Goal: Task Accomplishment & Management: Use online tool/utility

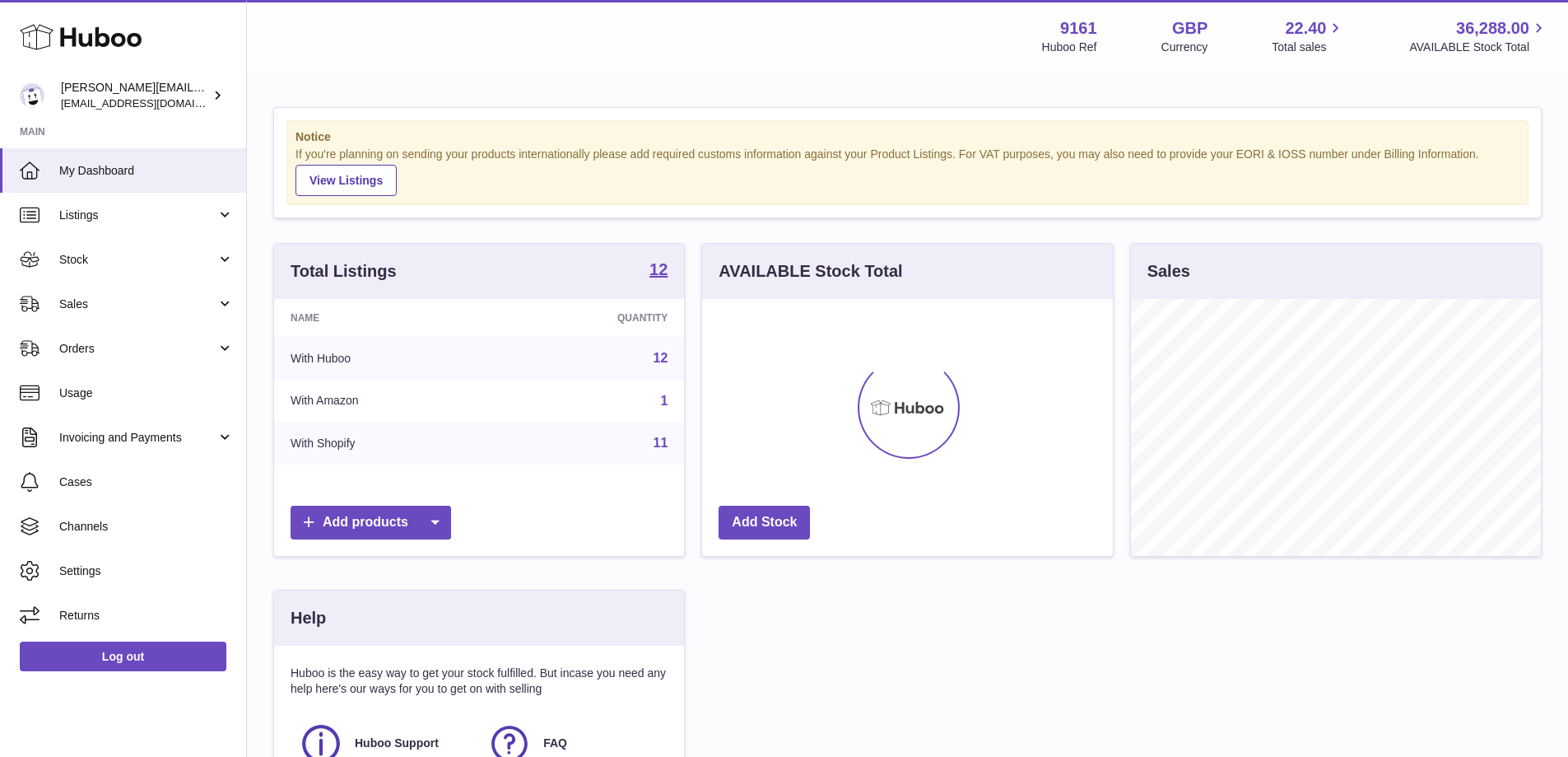
scroll to position [257, 415]
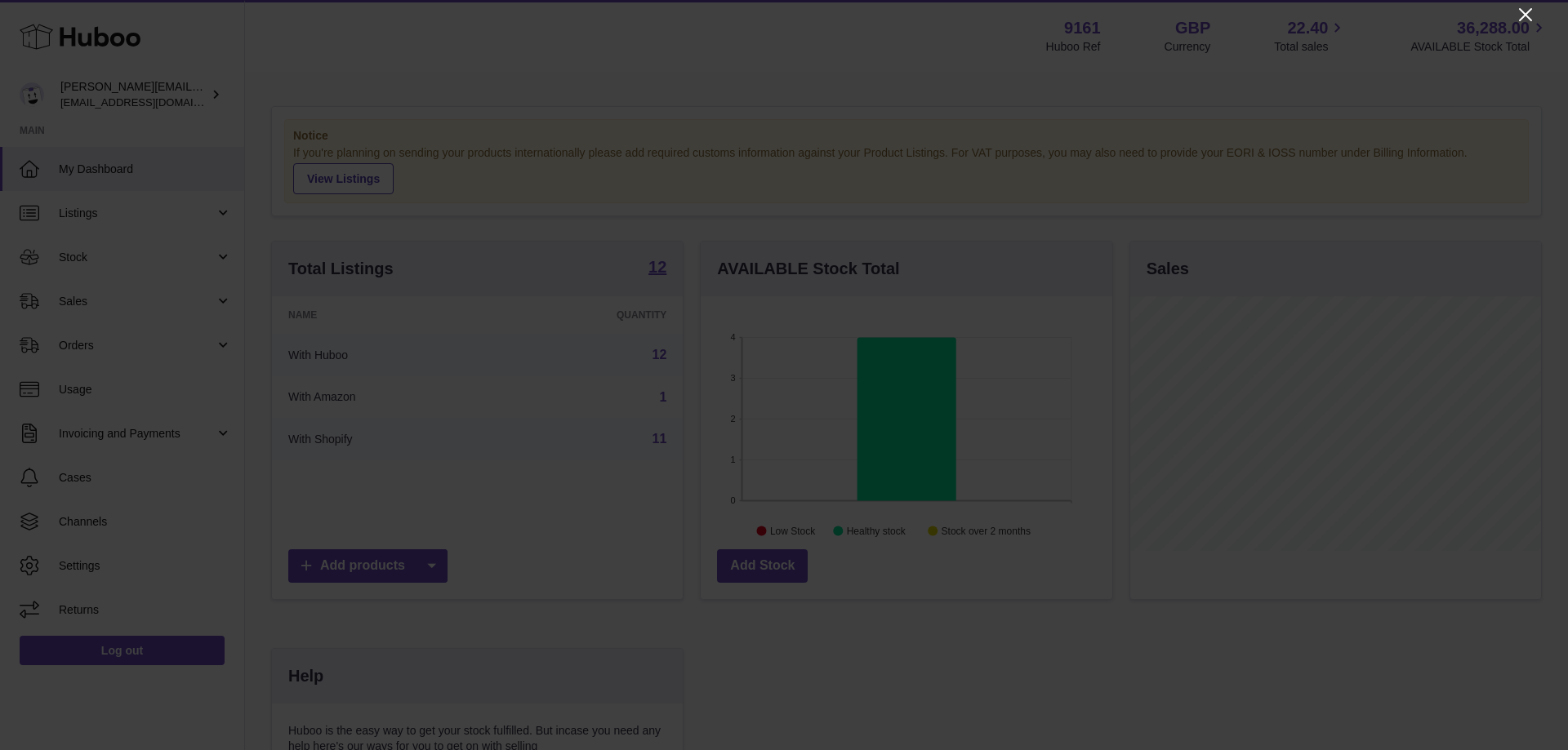
click at [1531, 16] on icon "Close" at bounding box center [1525, 15] width 20 height 20
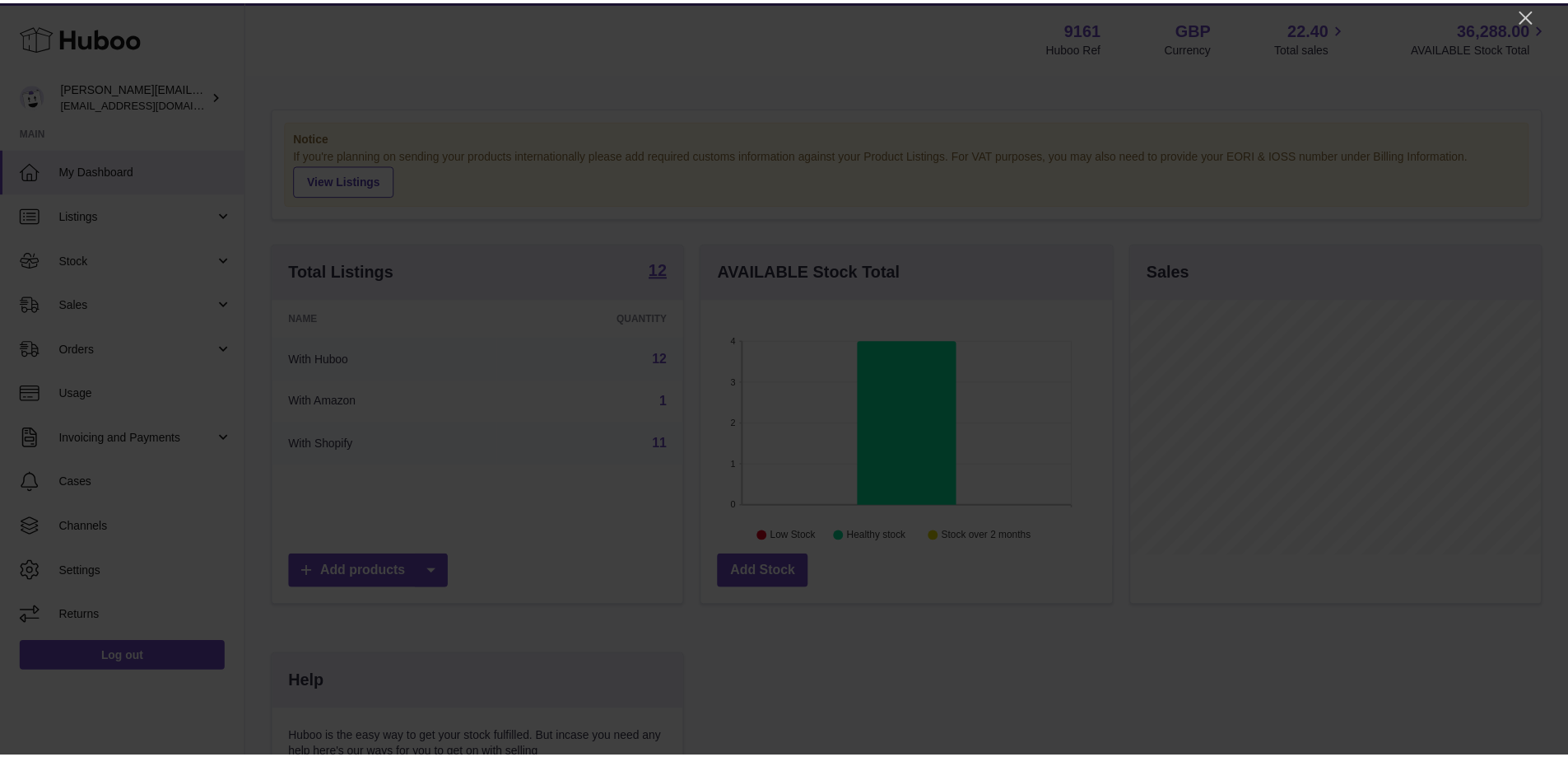
scroll to position [823550, 822868]
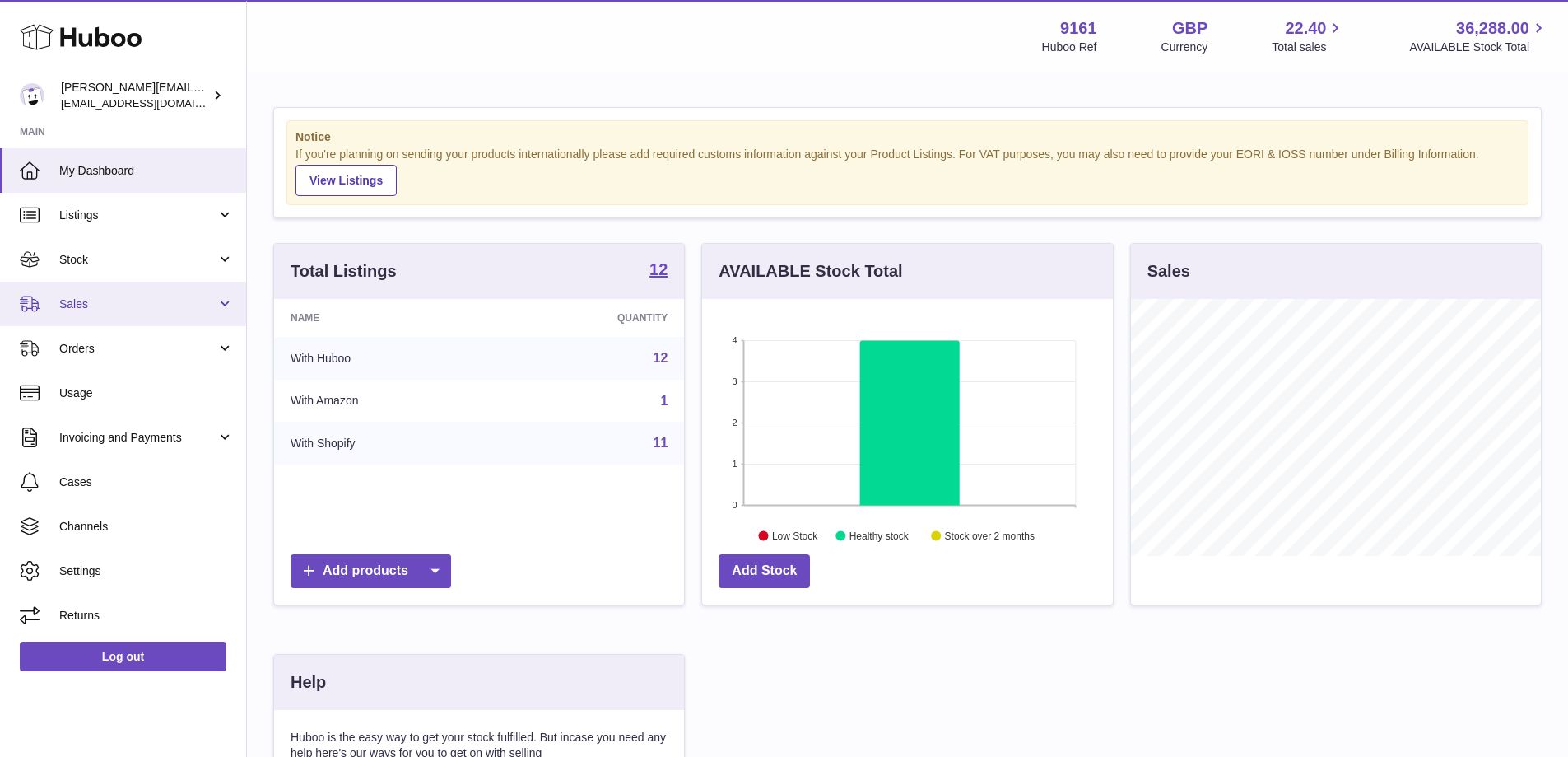
click at [127, 299] on span "Sales" at bounding box center [138, 305] width 157 height 16
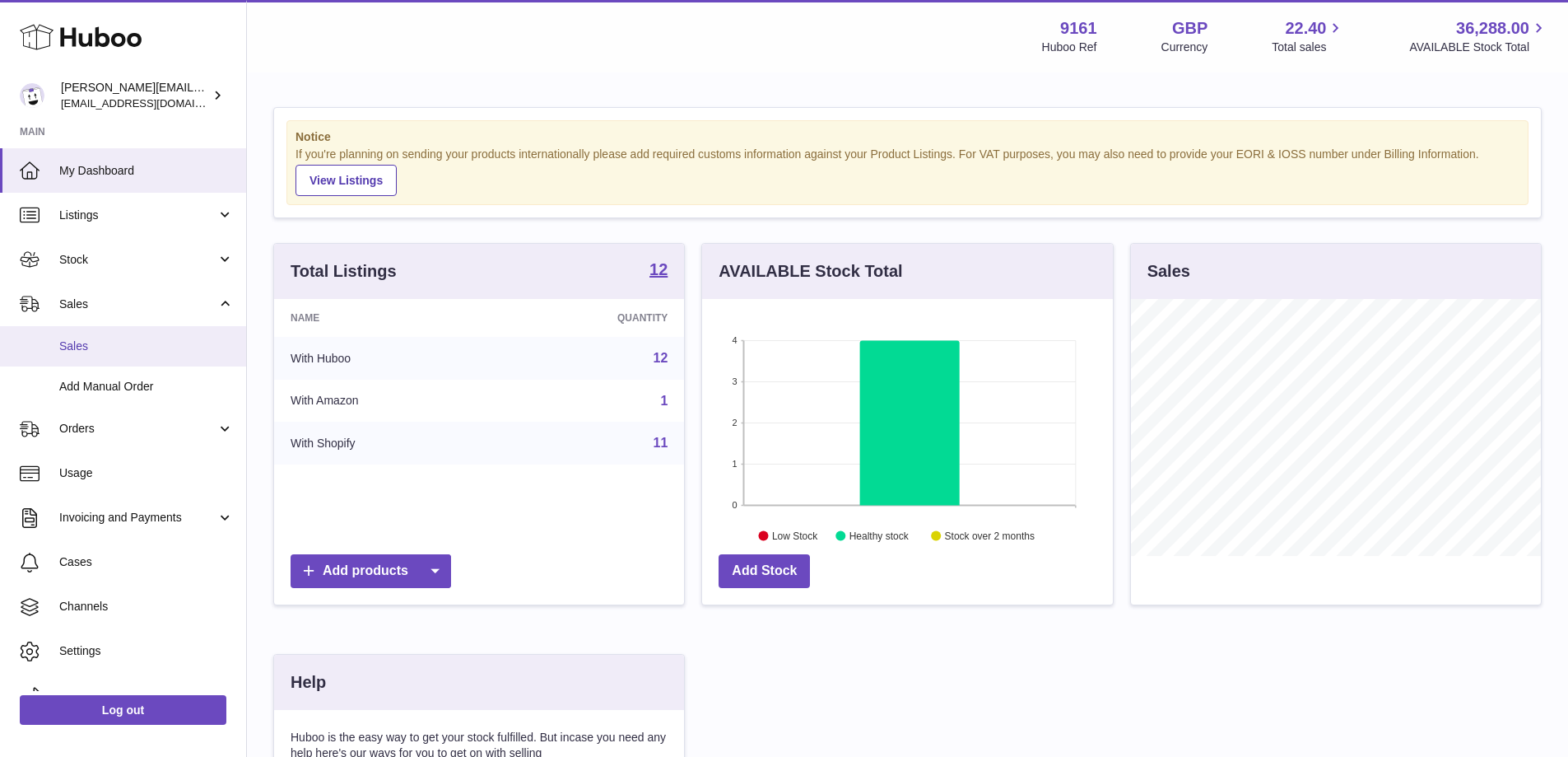
click at [129, 345] on span "Sales" at bounding box center [147, 347] width 175 height 16
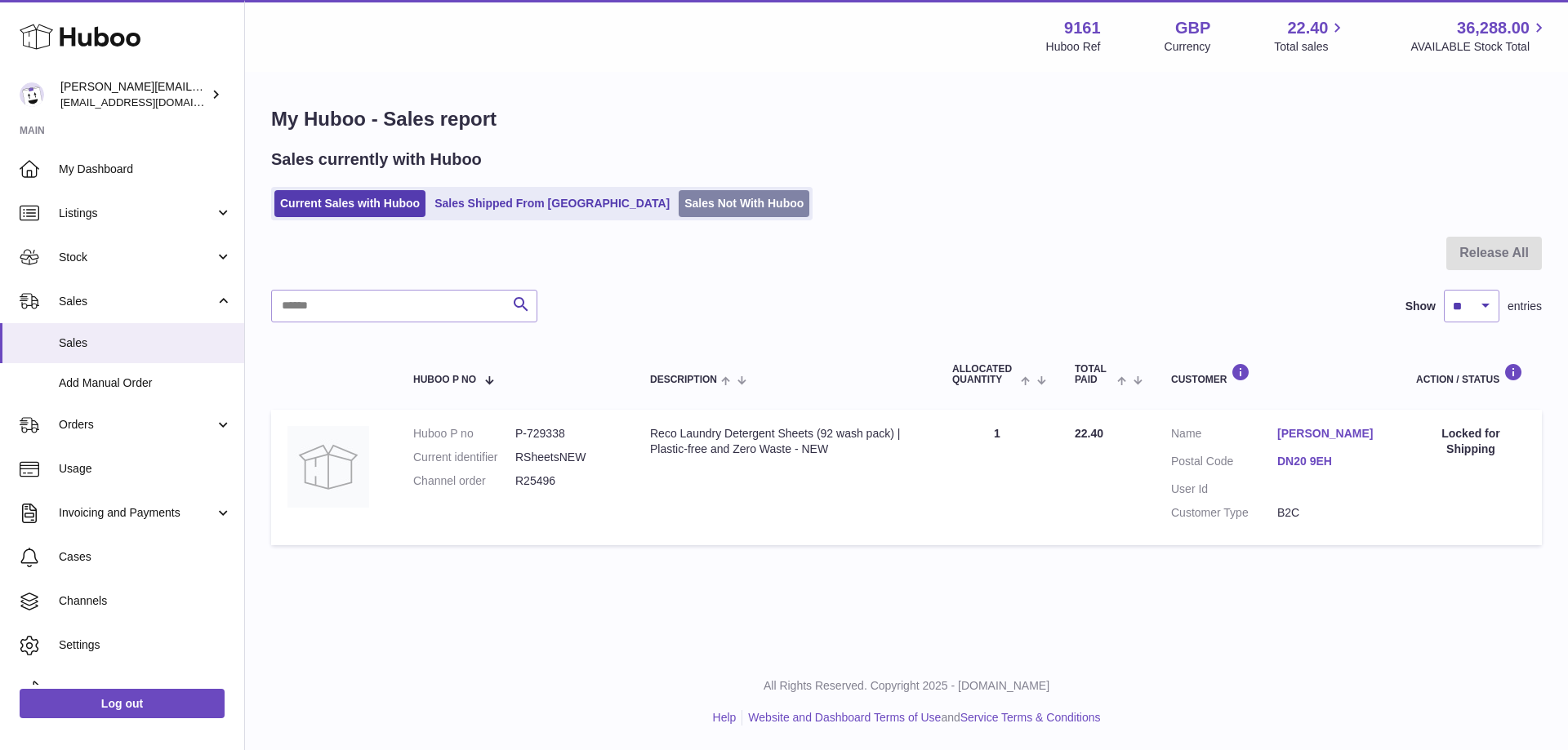
click at [727, 209] on link "Sales Not With Huboo" at bounding box center [743, 203] width 131 height 27
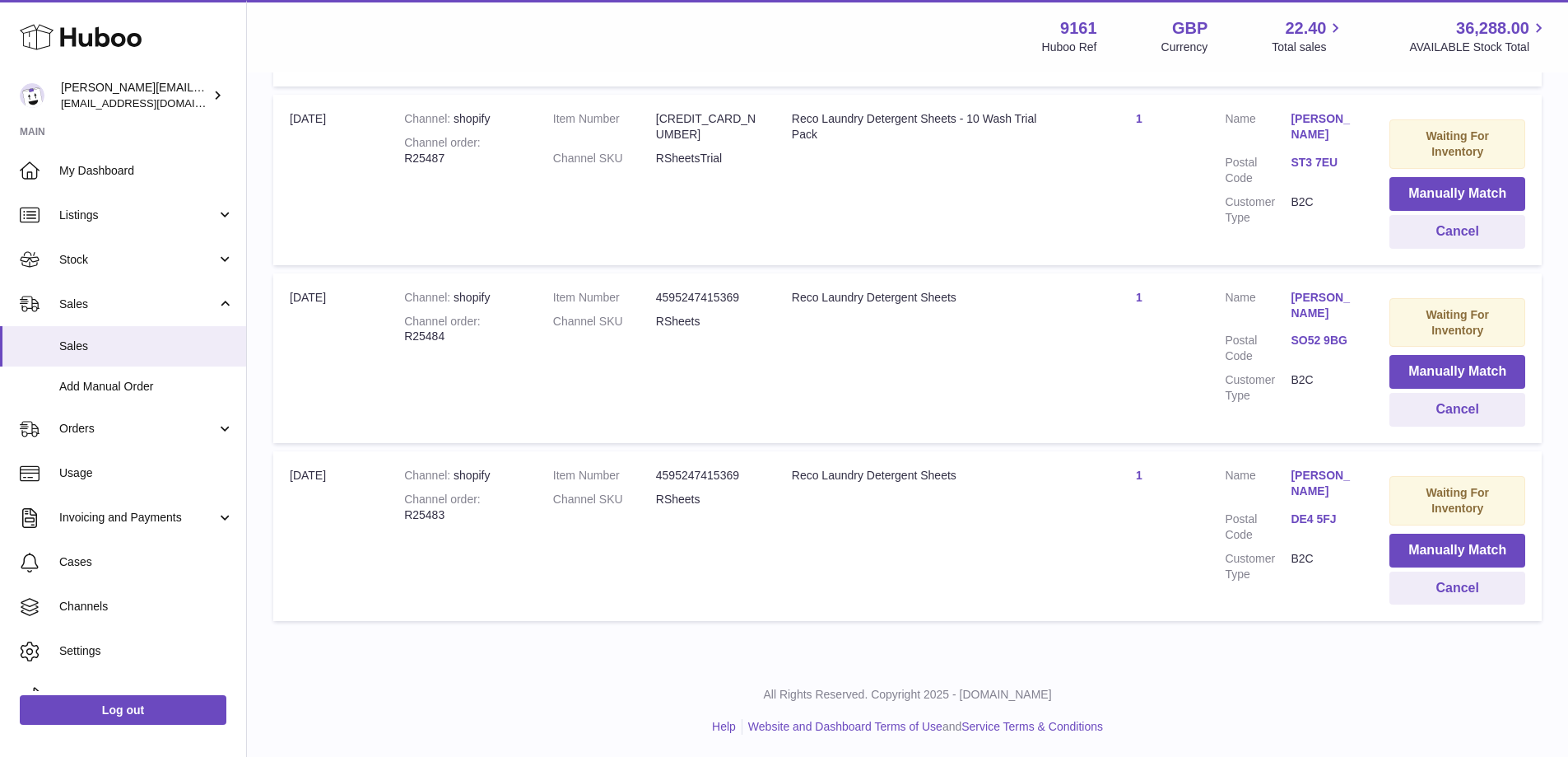
scroll to position [1060, 0]
click at [1425, 542] on button "Manually Match" at bounding box center [1458, 548] width 136 height 34
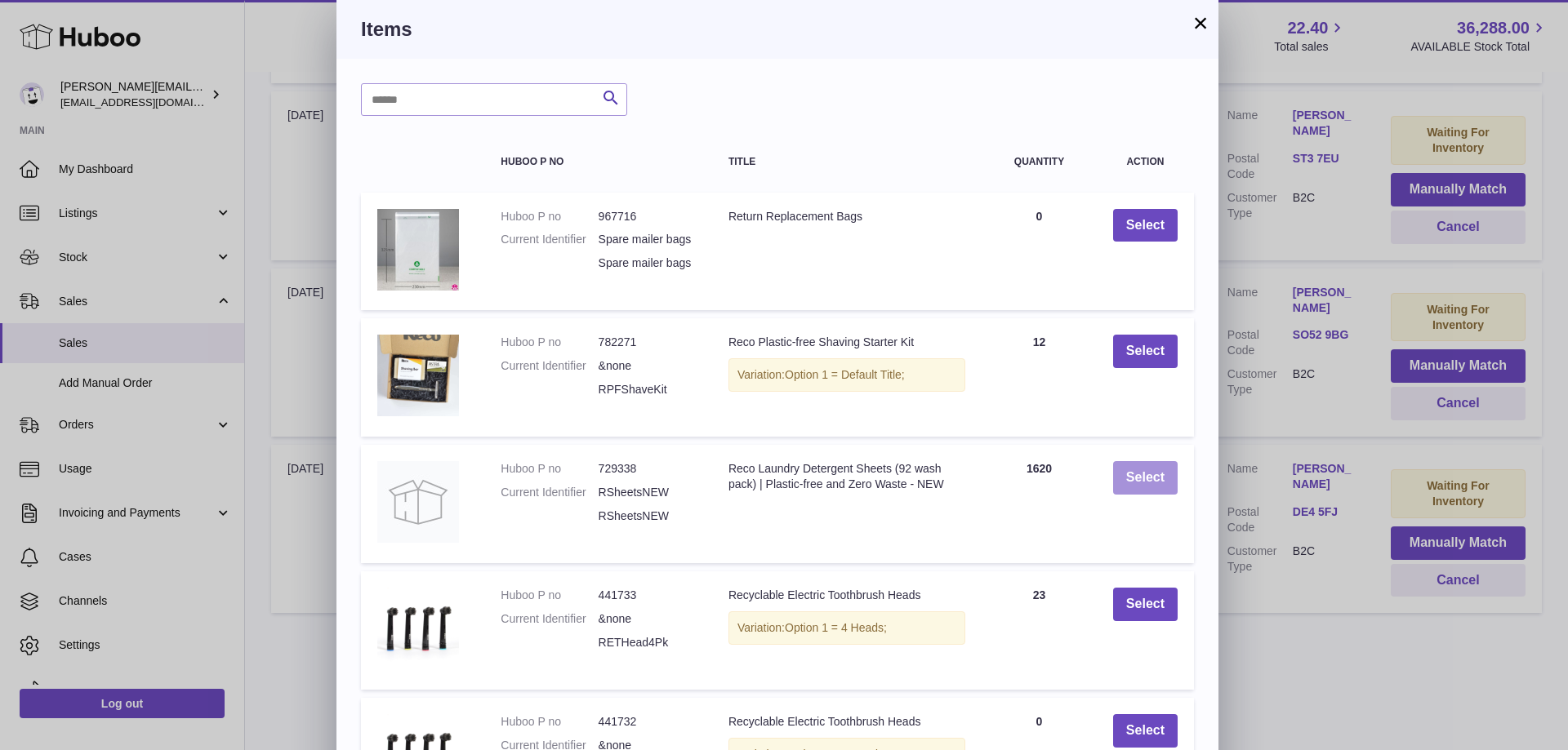
click at [1157, 484] on button "Select" at bounding box center [1145, 478] width 65 height 34
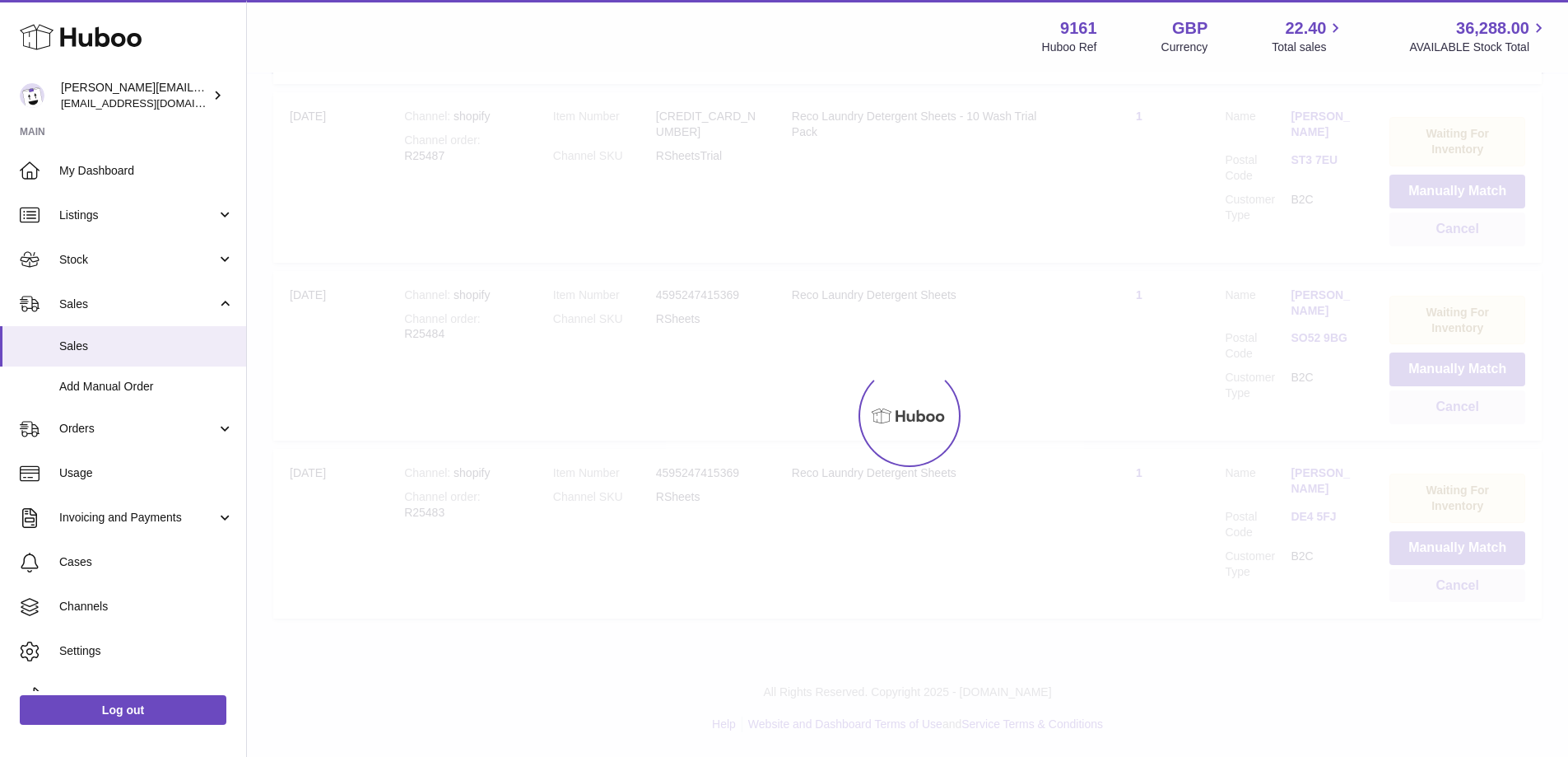
scroll to position [883, 0]
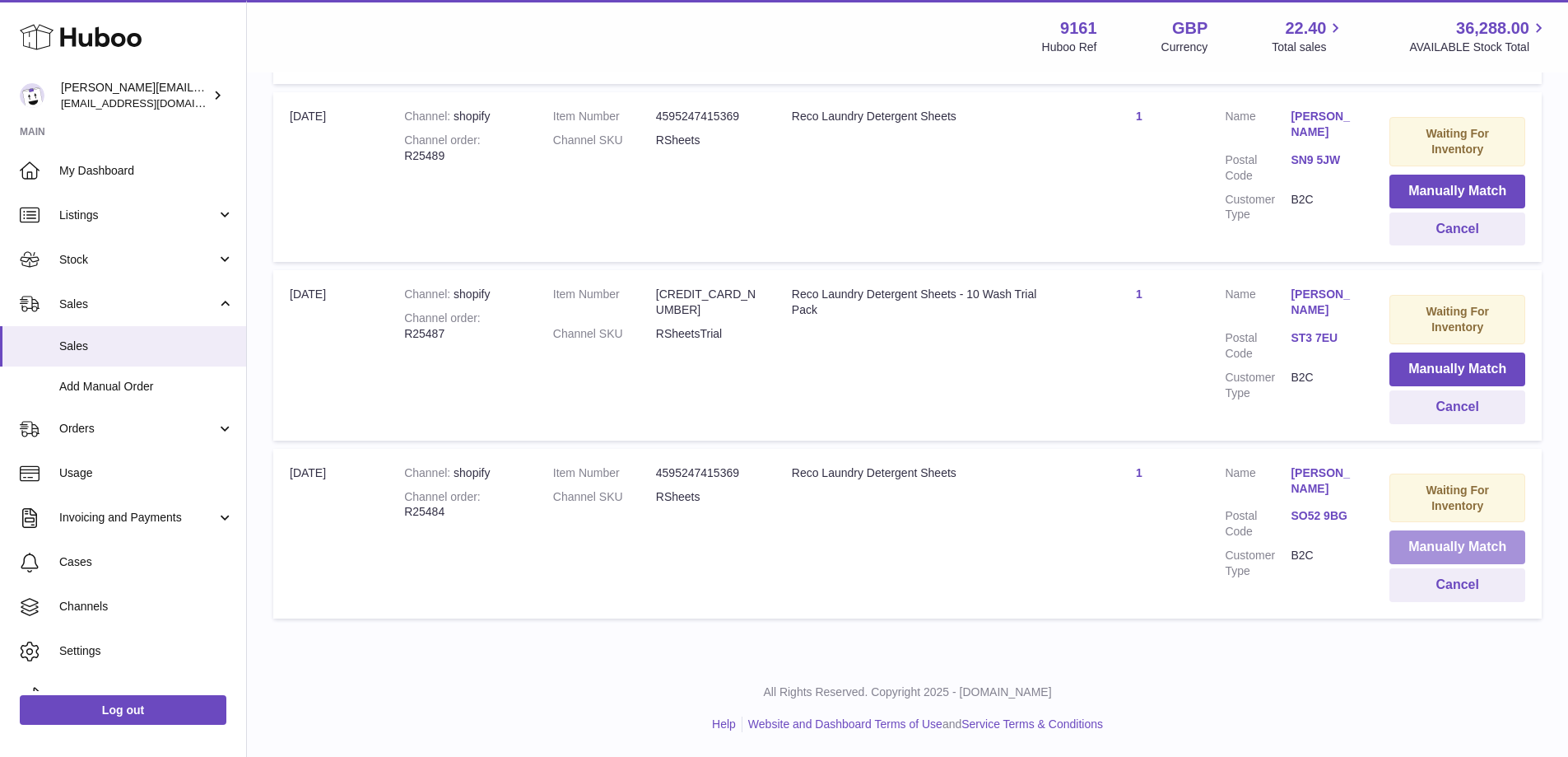
click at [1401, 546] on button "Manually Match" at bounding box center [1458, 547] width 136 height 34
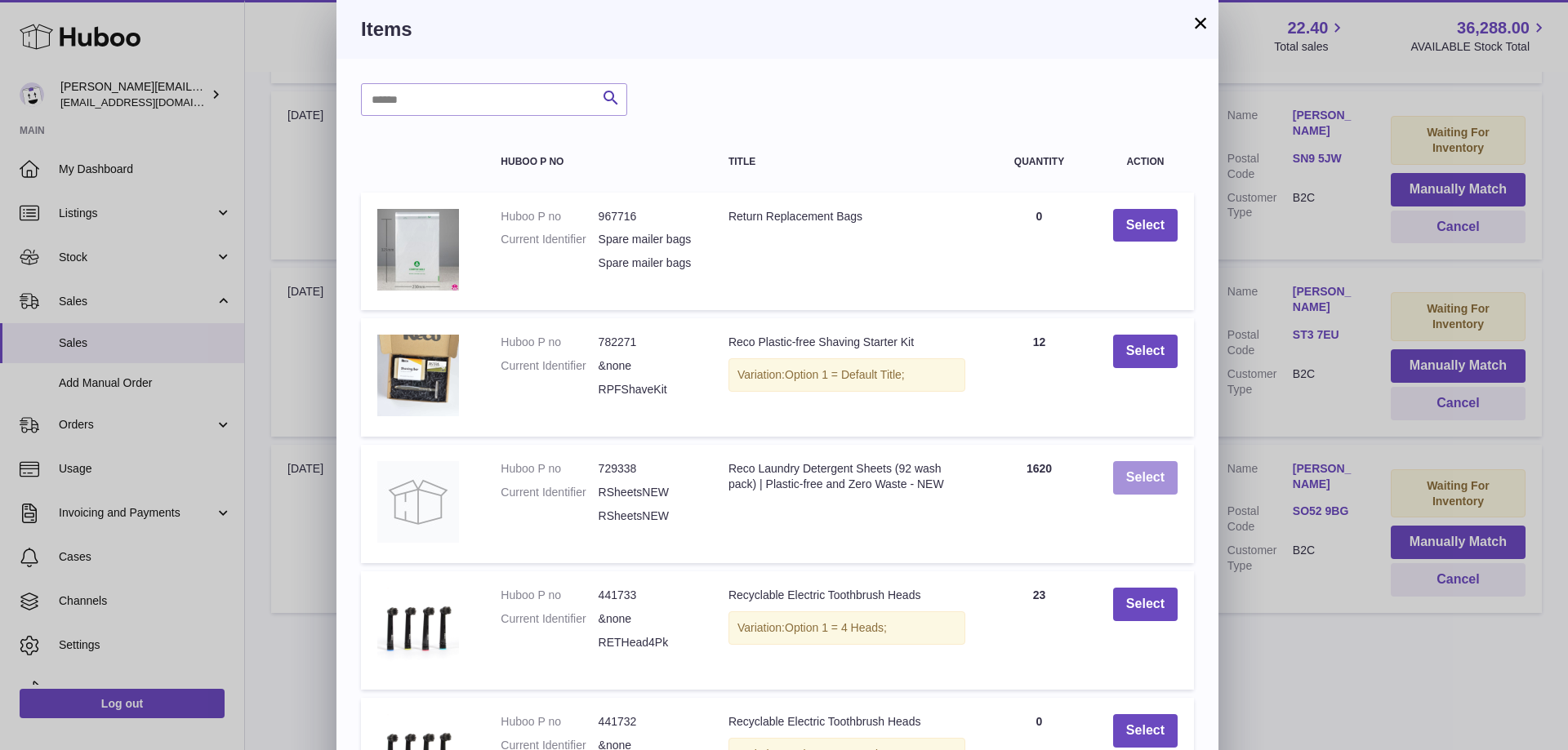
click at [1159, 495] on button "Select" at bounding box center [1145, 478] width 65 height 34
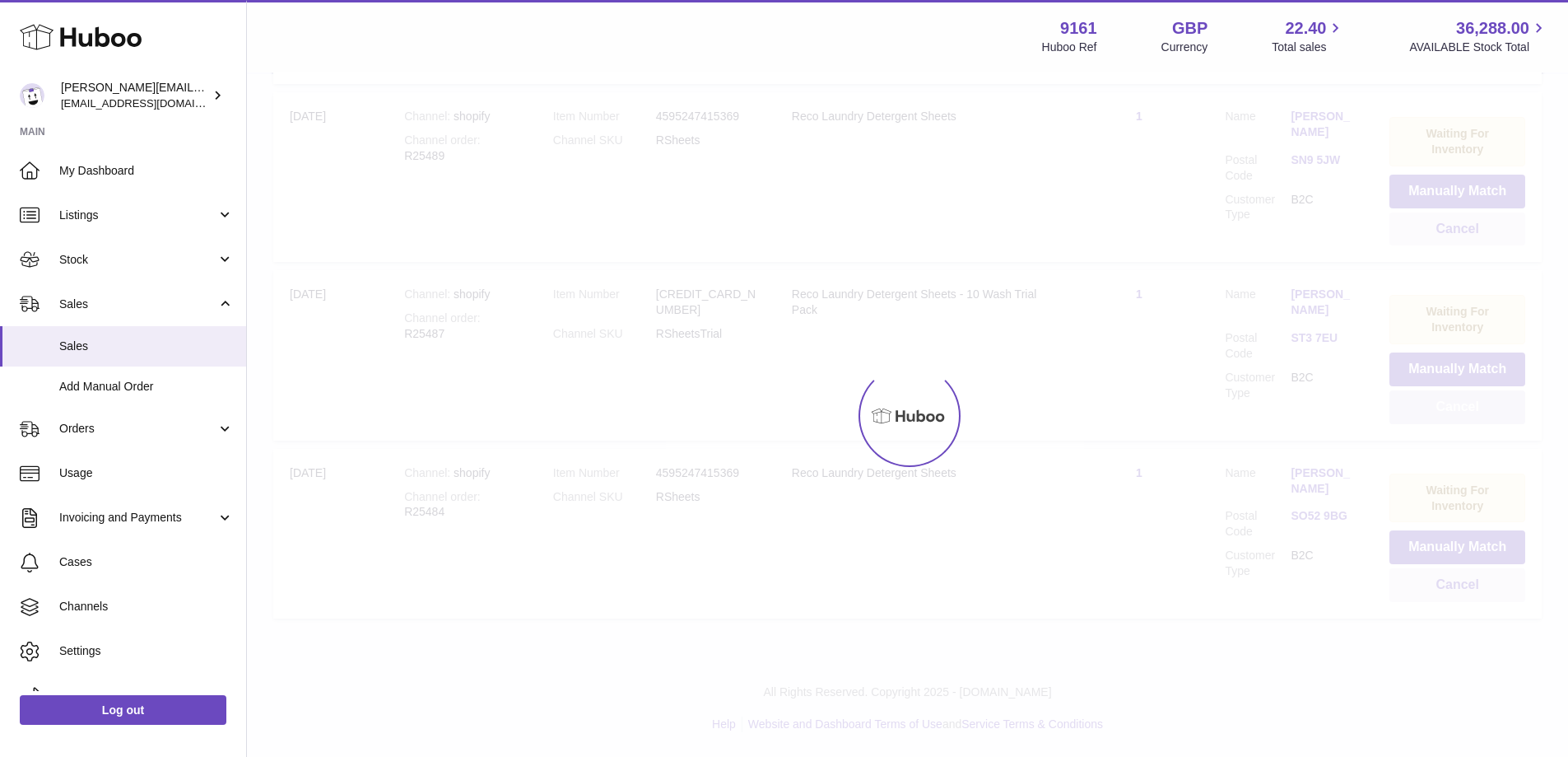
scroll to position [704, 0]
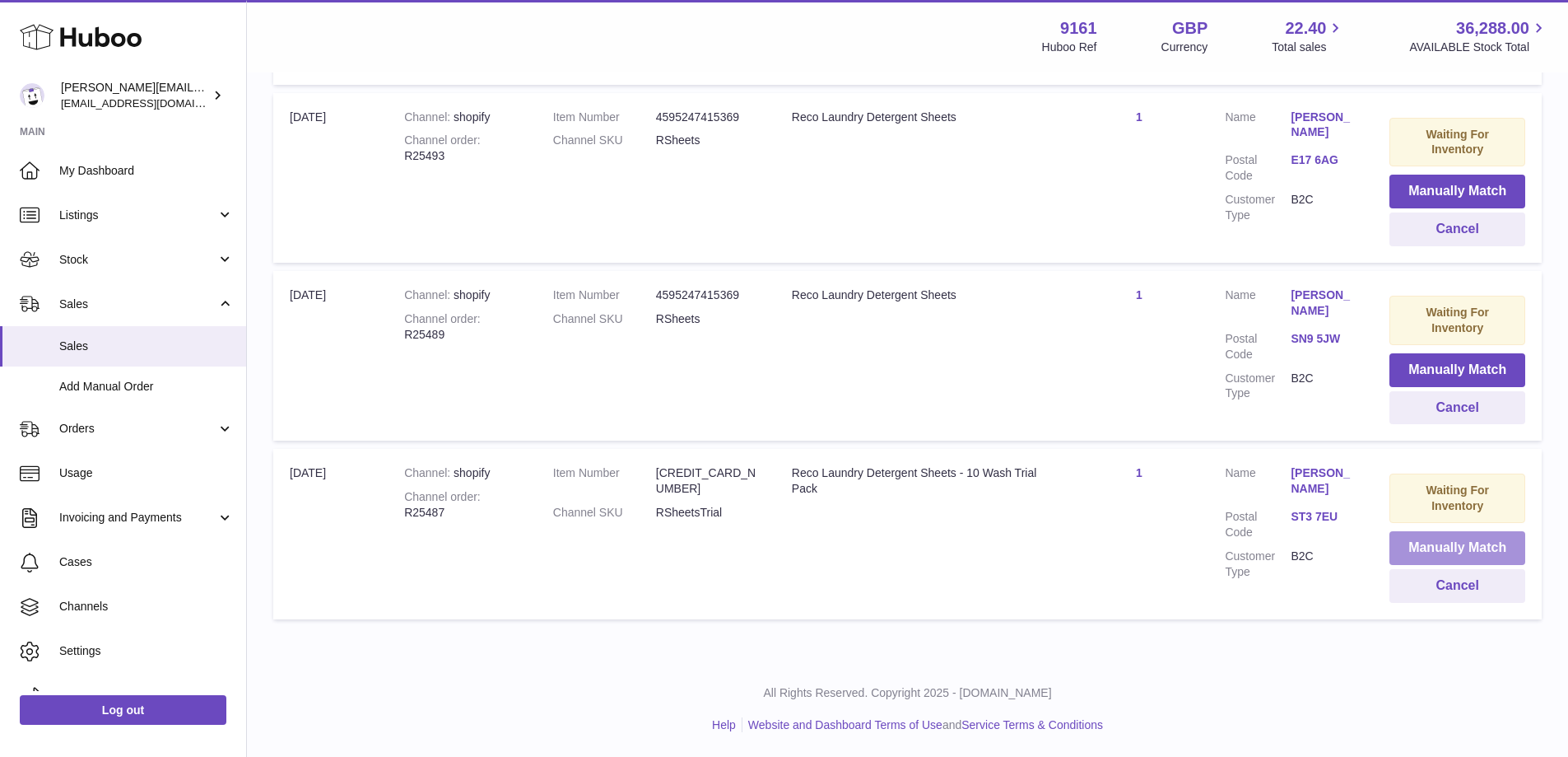
click at [1442, 550] on button "Manually Match" at bounding box center [1458, 548] width 136 height 34
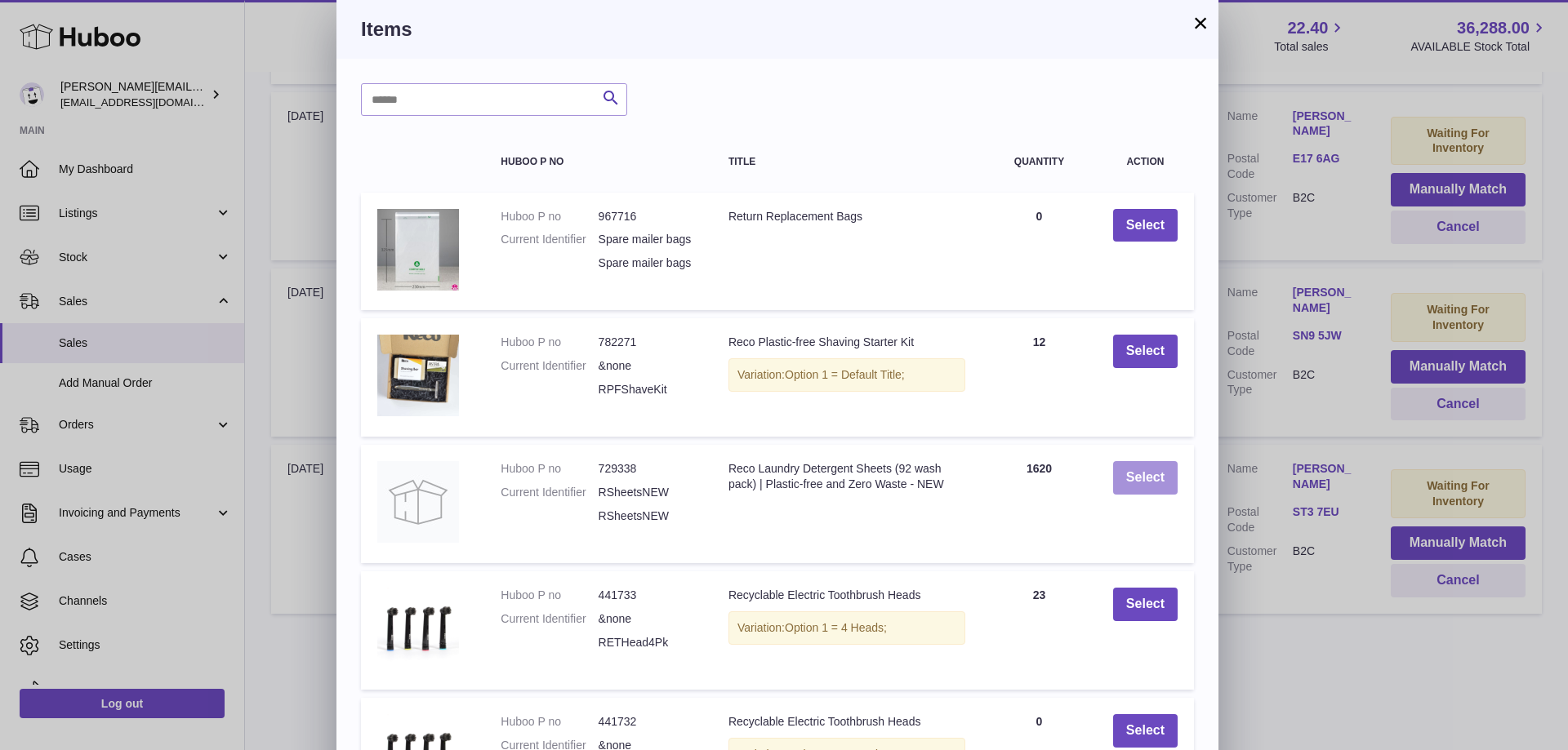
click at [1152, 495] on button "Select" at bounding box center [1145, 478] width 65 height 34
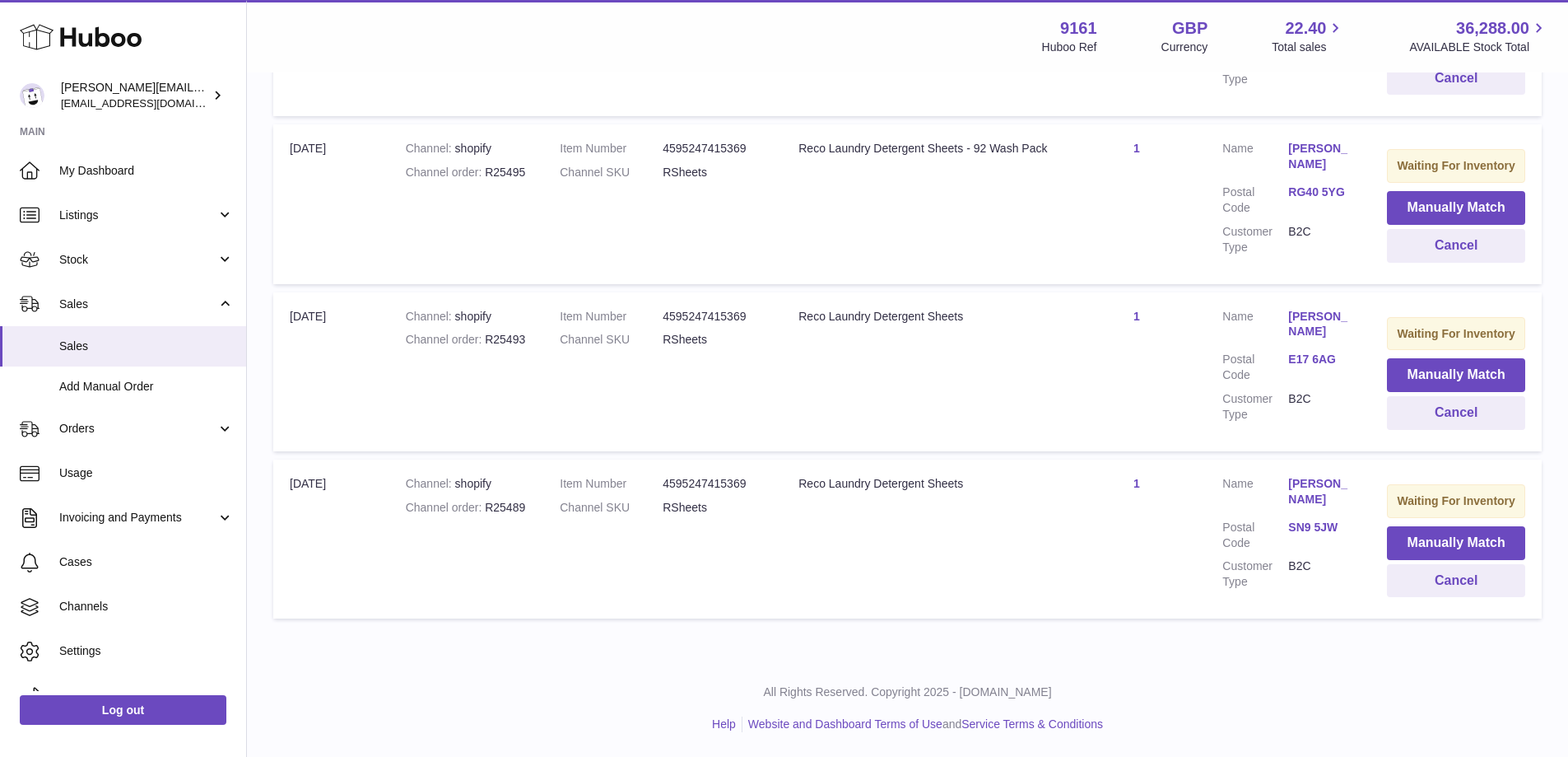
scroll to position [526, 0]
click at [1410, 548] on button "Manually Match" at bounding box center [1456, 543] width 139 height 34
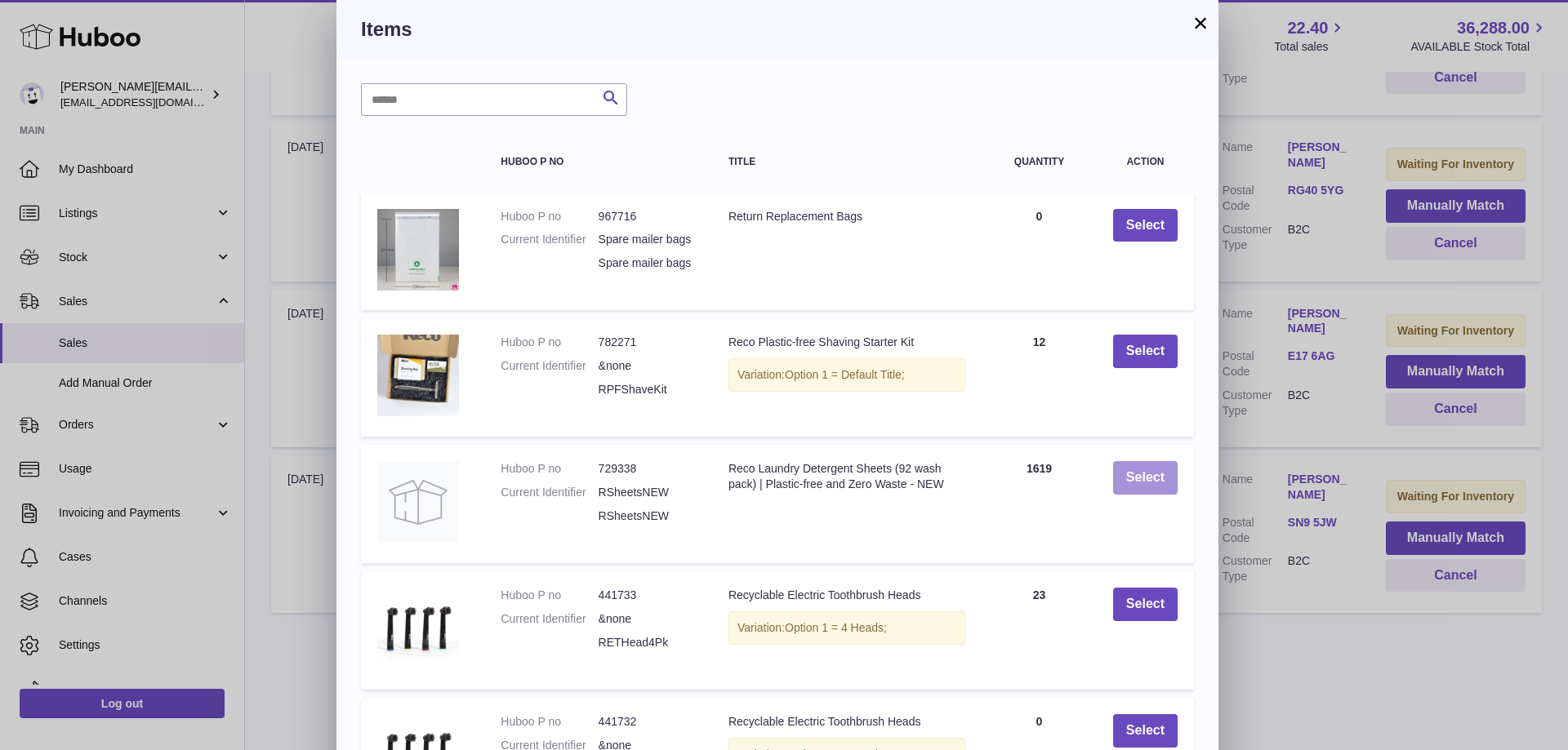
click at [1169, 495] on button "Select" at bounding box center [1145, 478] width 65 height 34
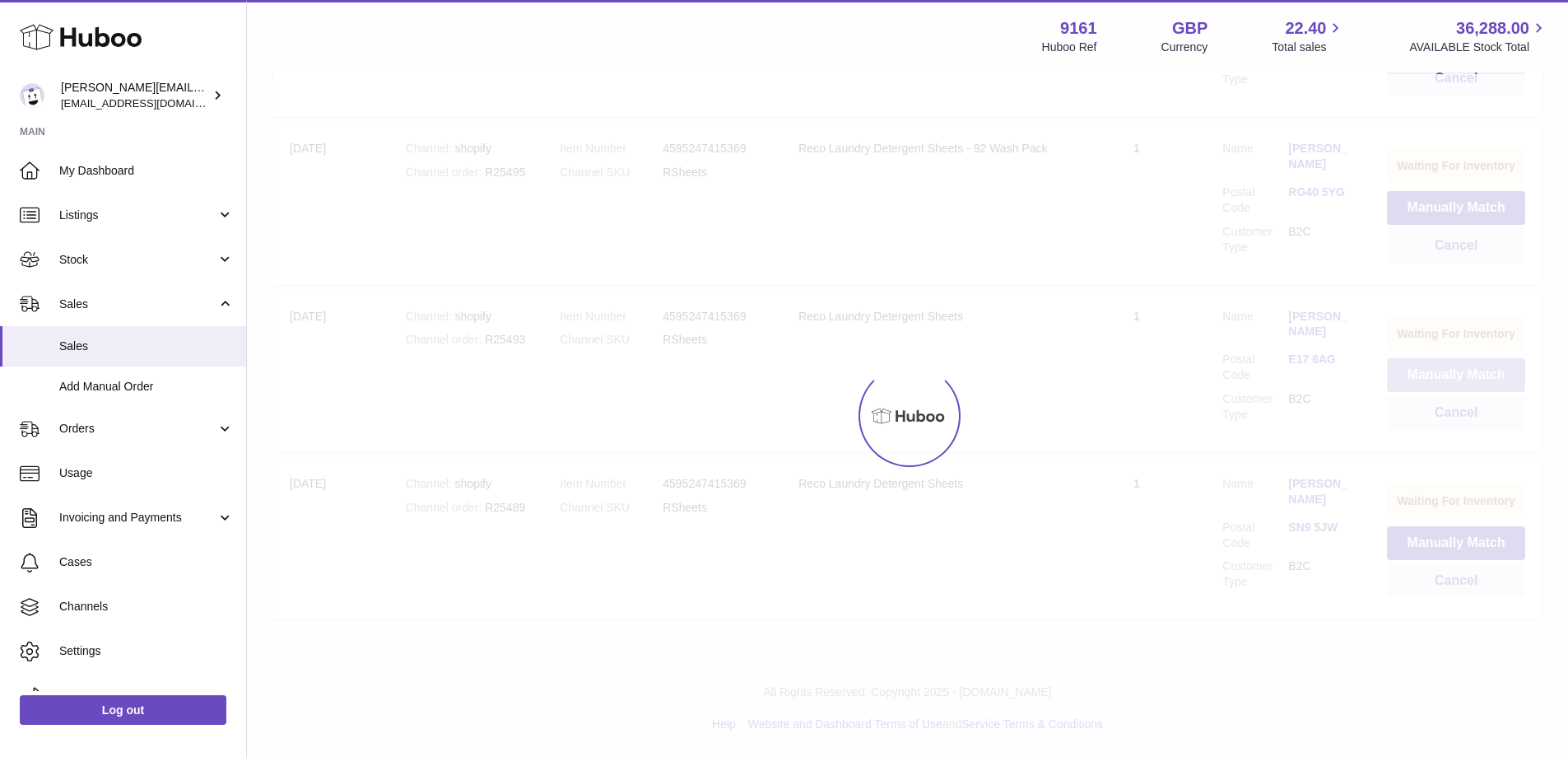
scroll to position [348, 0]
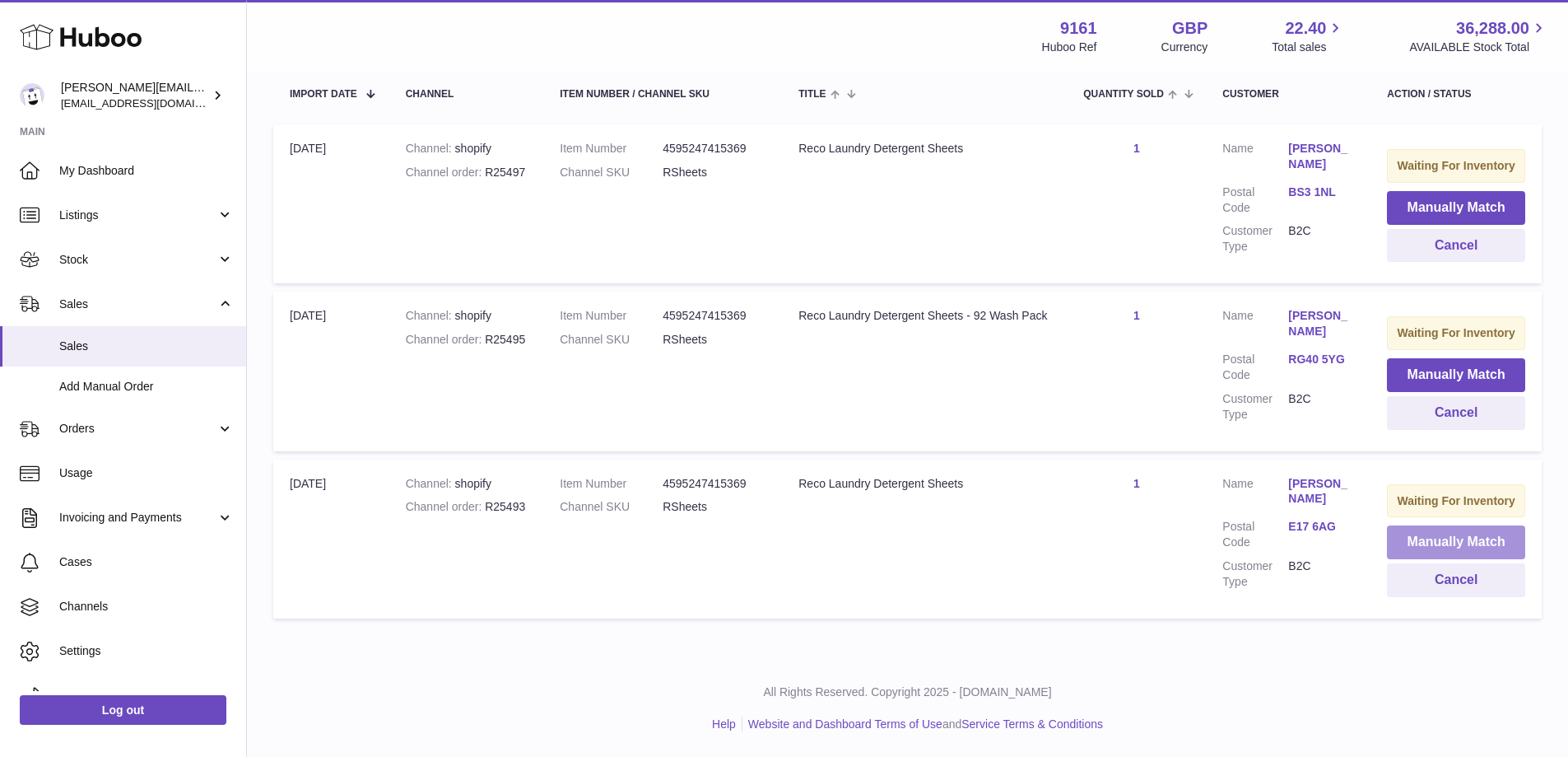
click at [1410, 533] on button "Manually Match" at bounding box center [1456, 542] width 139 height 34
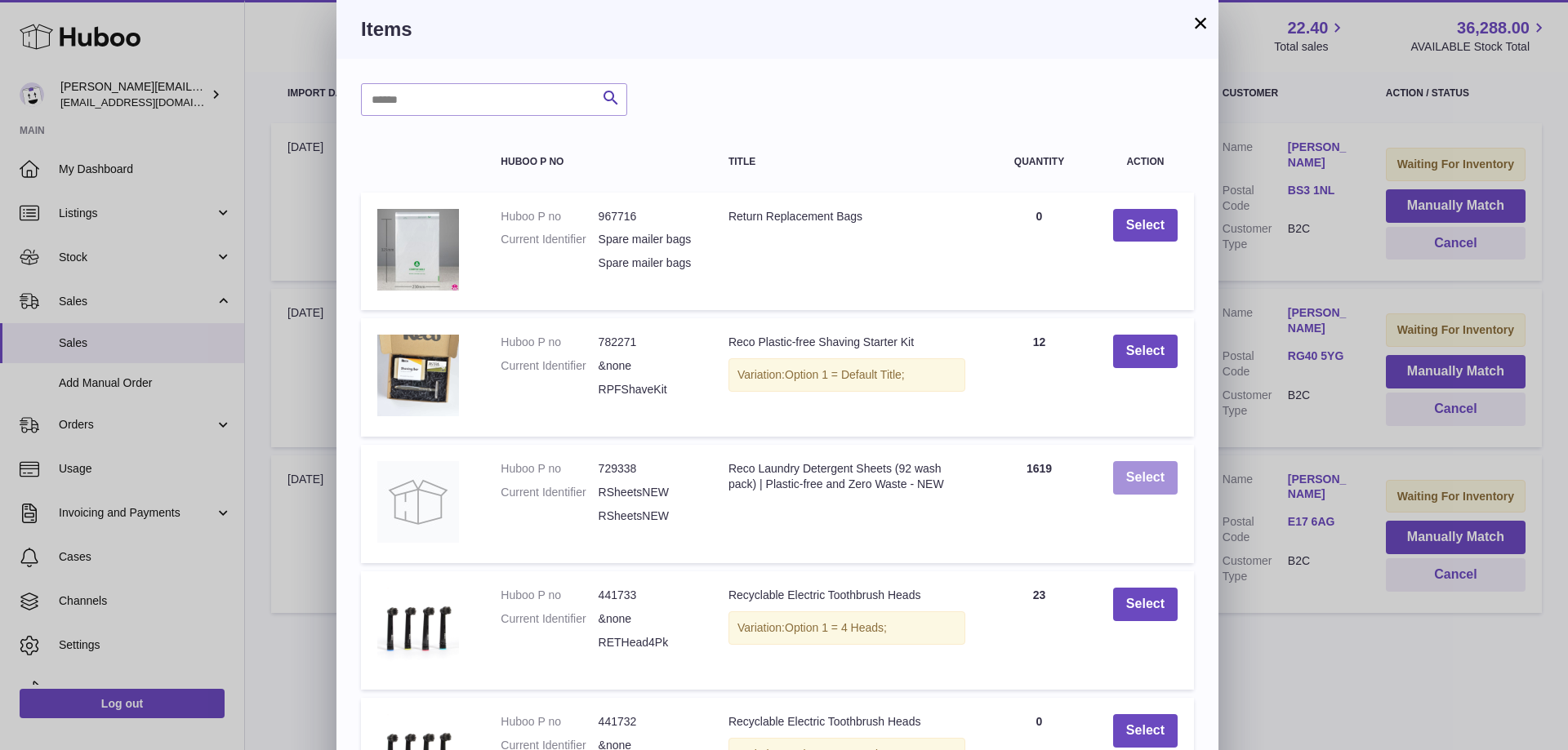
click at [1134, 479] on button "Select" at bounding box center [1145, 478] width 65 height 34
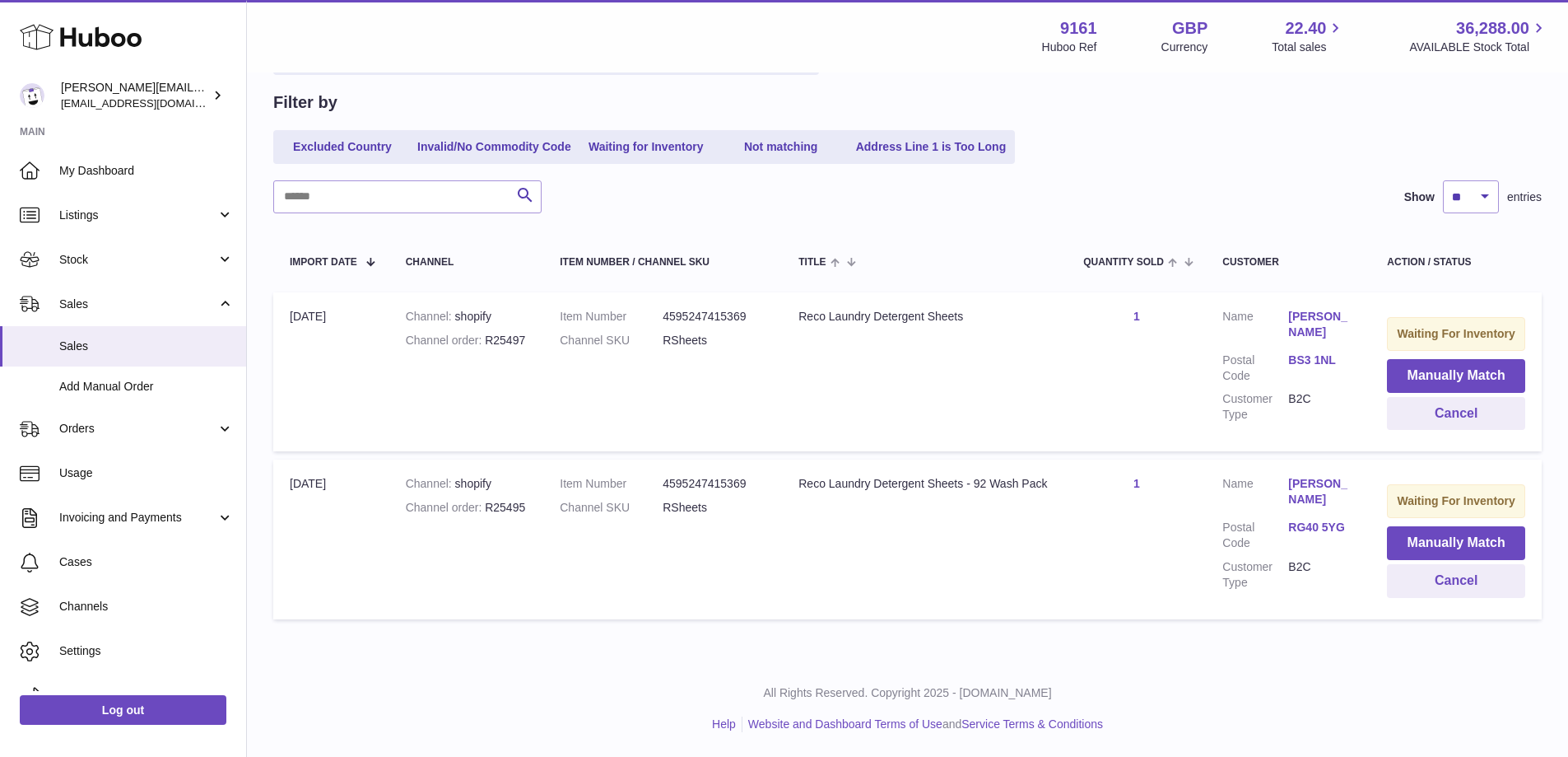
scroll to position [169, 0]
click at [1406, 542] on button "Manually Match" at bounding box center [1456, 543] width 139 height 34
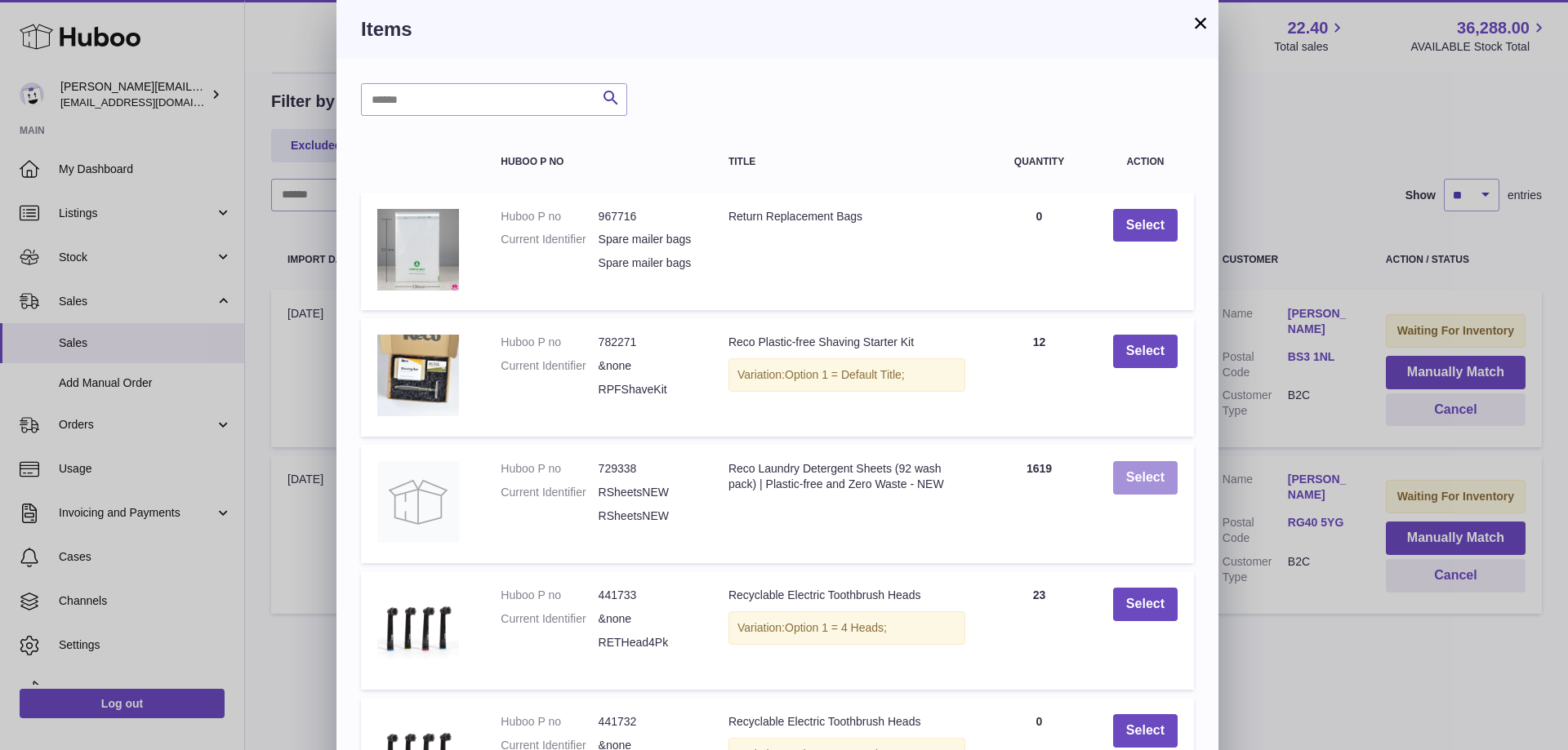
click at [1125, 485] on button "Select" at bounding box center [1145, 478] width 65 height 34
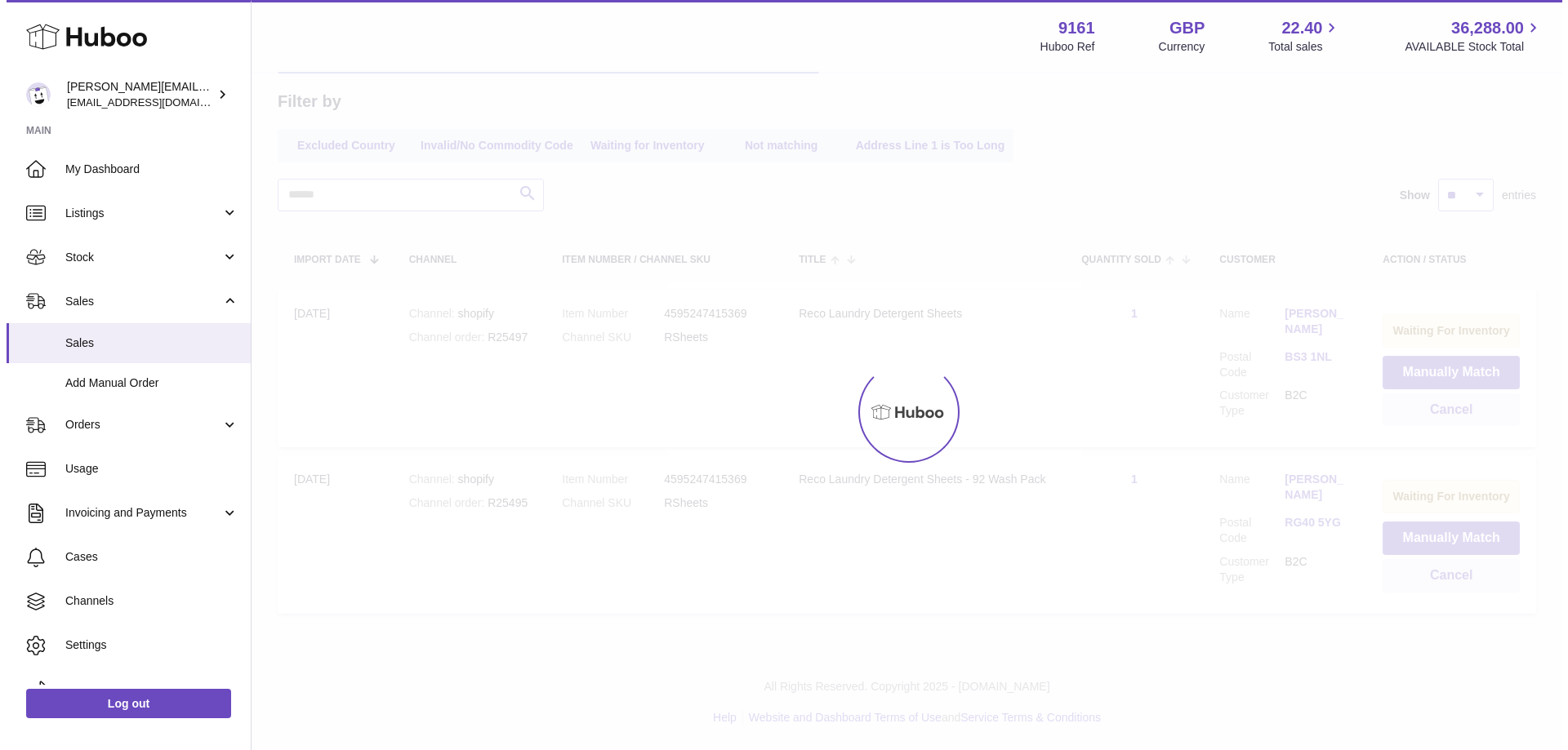
scroll to position [0, 0]
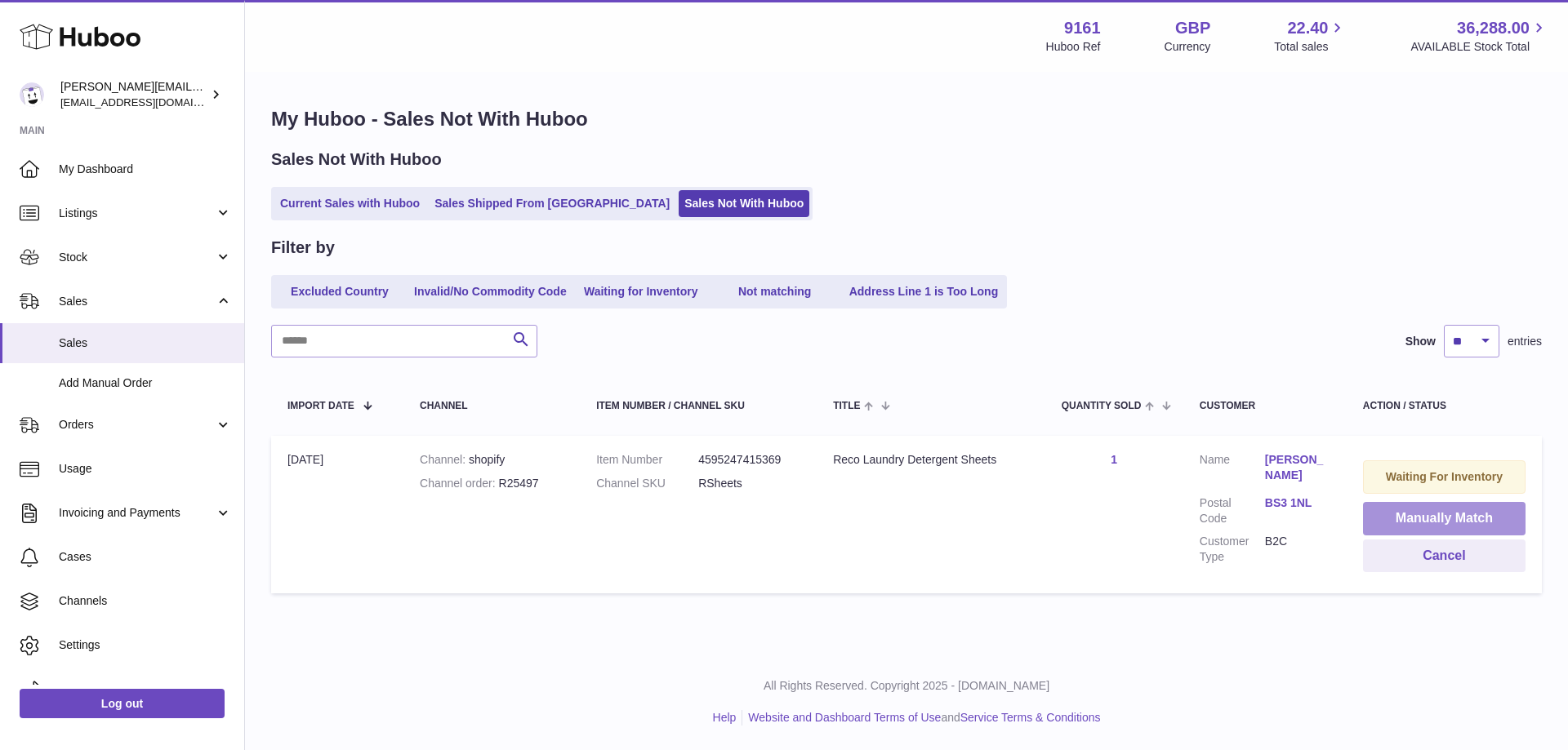
click at [1394, 507] on button "Manually Match" at bounding box center [1444, 518] width 163 height 34
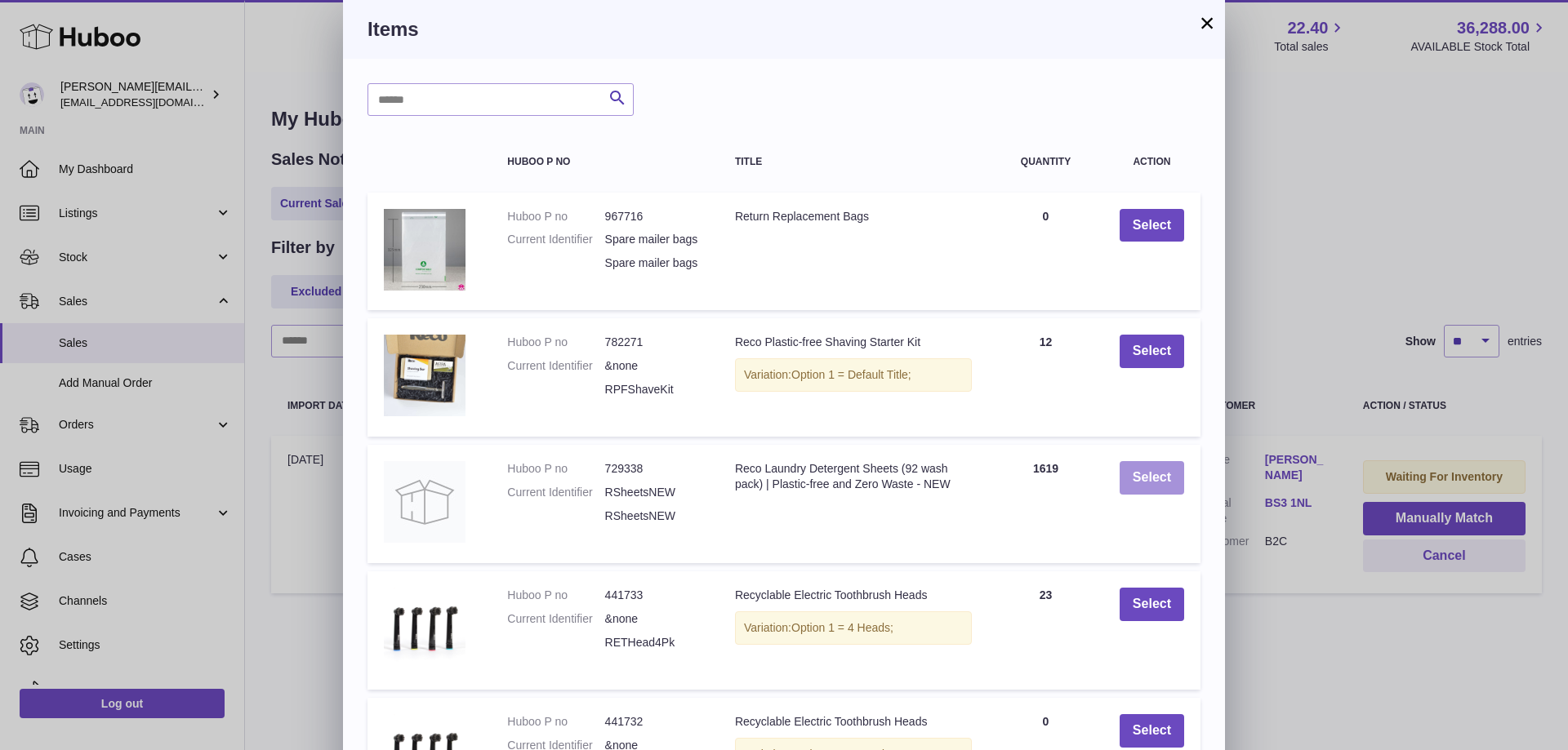
click at [1147, 484] on button "Select" at bounding box center [1152, 478] width 65 height 34
